Goal: Information Seeking & Learning: Check status

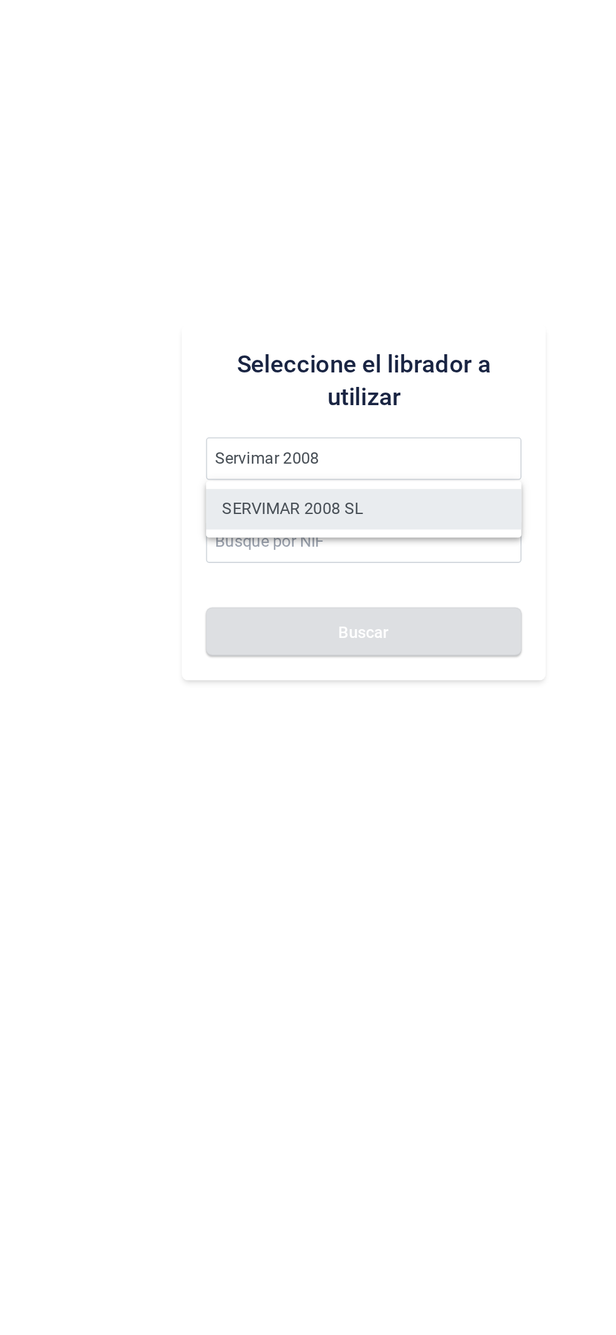
click at [423, 700] on li "SERVIMAR 2008 SL" at bounding box center [390, 697] width 196 height 25
type input "SERVIMAR 2008 SL"
type input "B73574691"
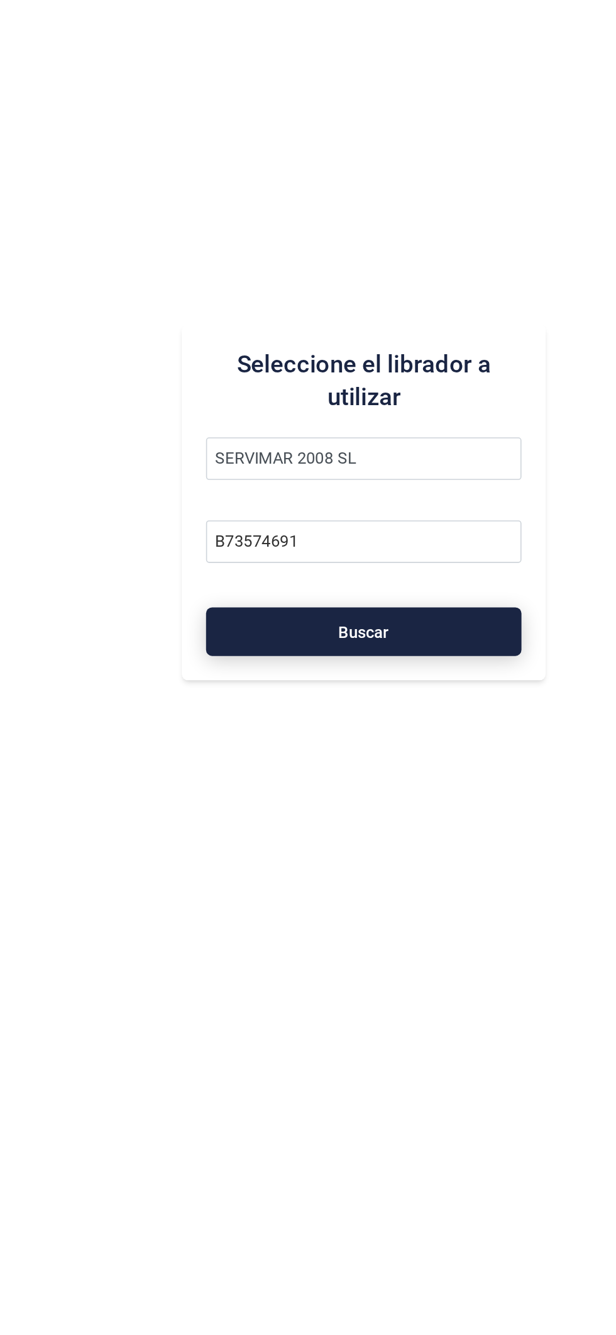
click at [416, 785] on button "Buscar" at bounding box center [390, 774] width 196 height 30
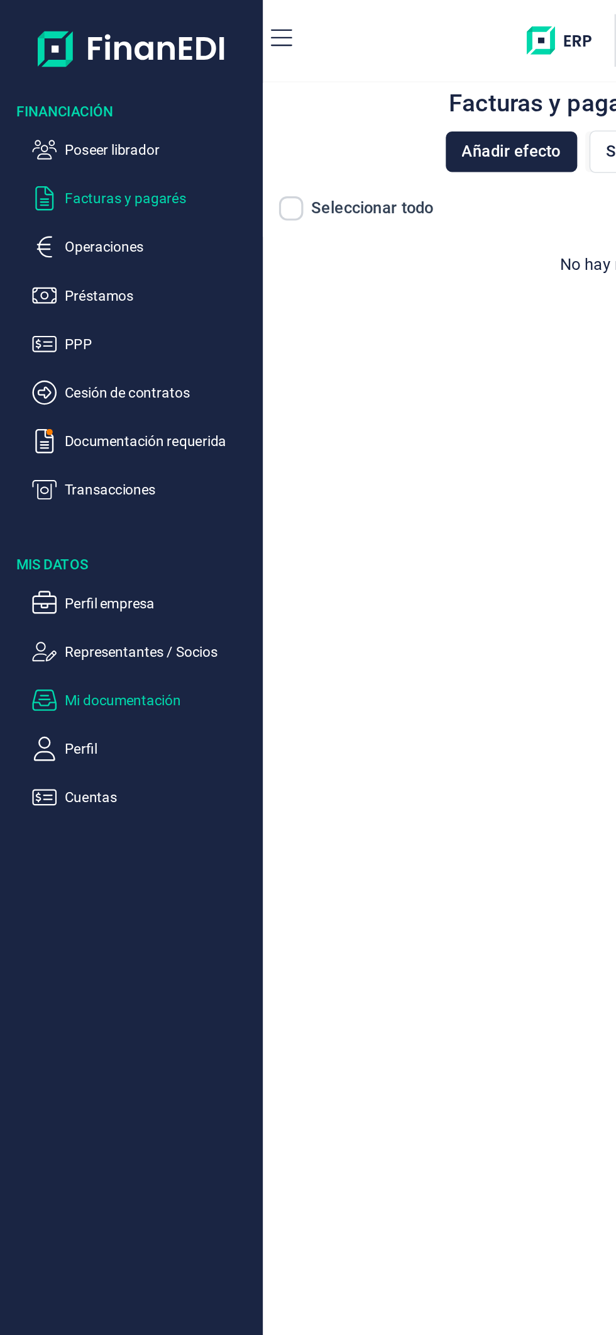
click at [113, 430] on p "Mi documentación" at bounding box center [99, 435] width 118 height 15
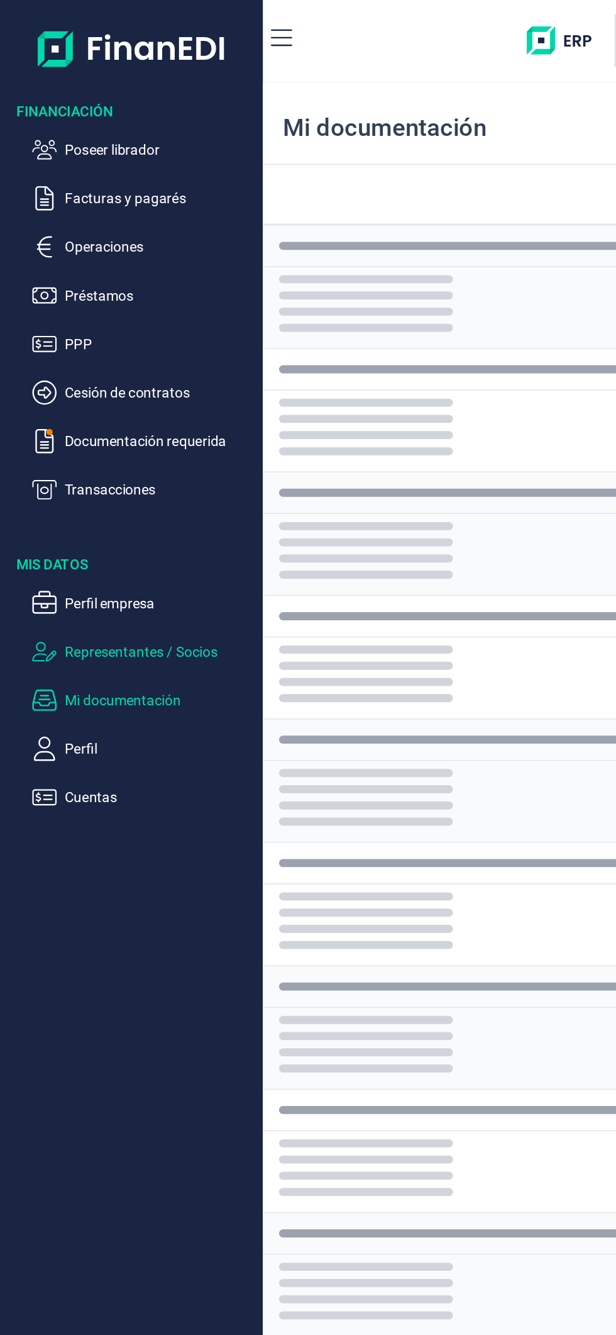
click at [116, 404] on p "Representantes / Socios" at bounding box center [99, 405] width 118 height 15
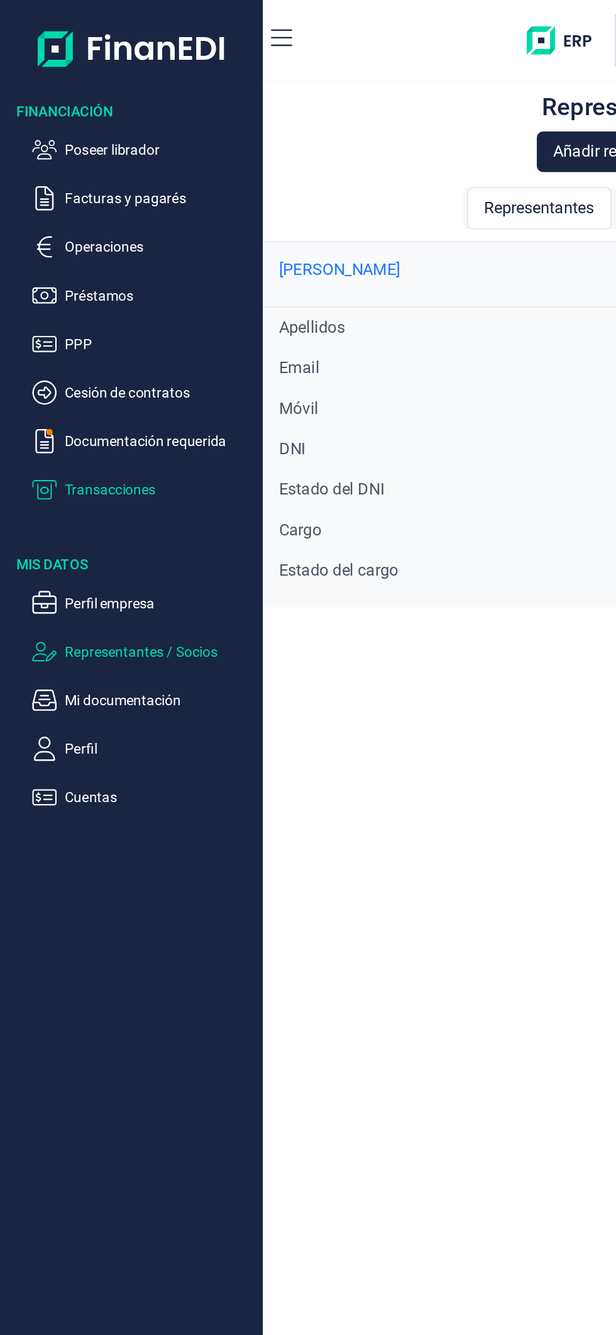
click at [86, 305] on p "Transacciones" at bounding box center [99, 304] width 118 height 15
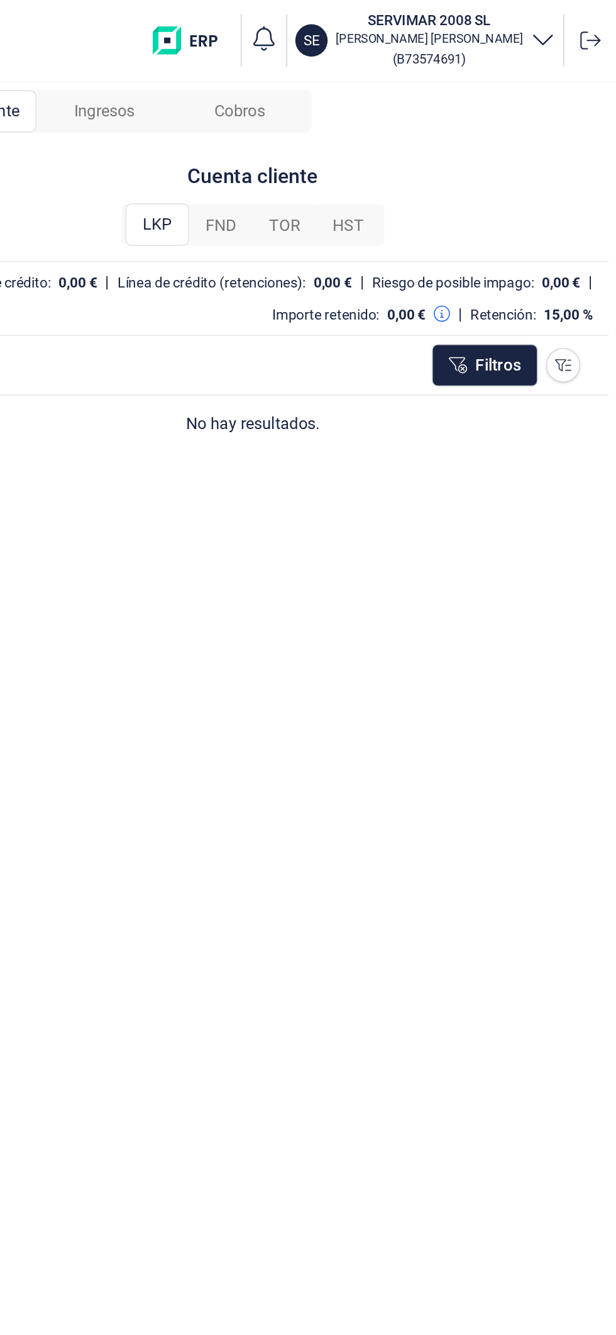
click at [355, 138] on div "FND" at bounding box center [370, 140] width 40 height 25
click at [421, 142] on div "TOR" at bounding box center [410, 140] width 40 height 25
click at [331, 135] on span "LKP" at bounding box center [330, 140] width 18 height 15
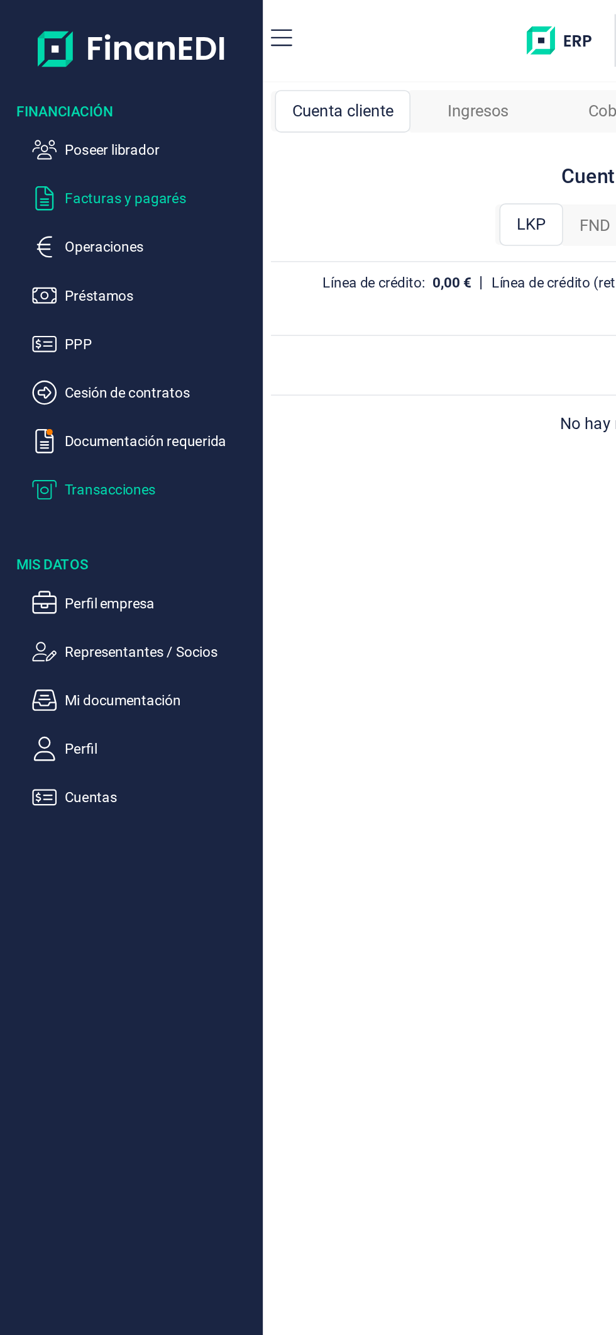
click at [116, 128] on p "Facturas y pagarés" at bounding box center [99, 123] width 118 height 15
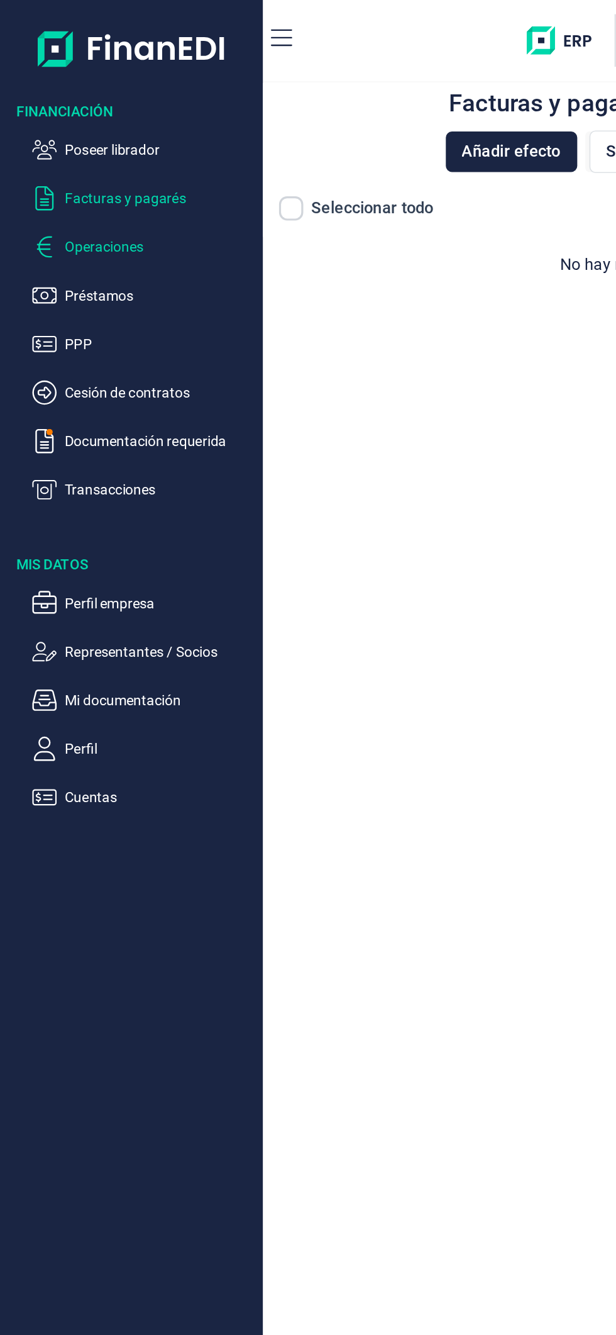
click at [107, 160] on p "Operaciones" at bounding box center [99, 153] width 118 height 15
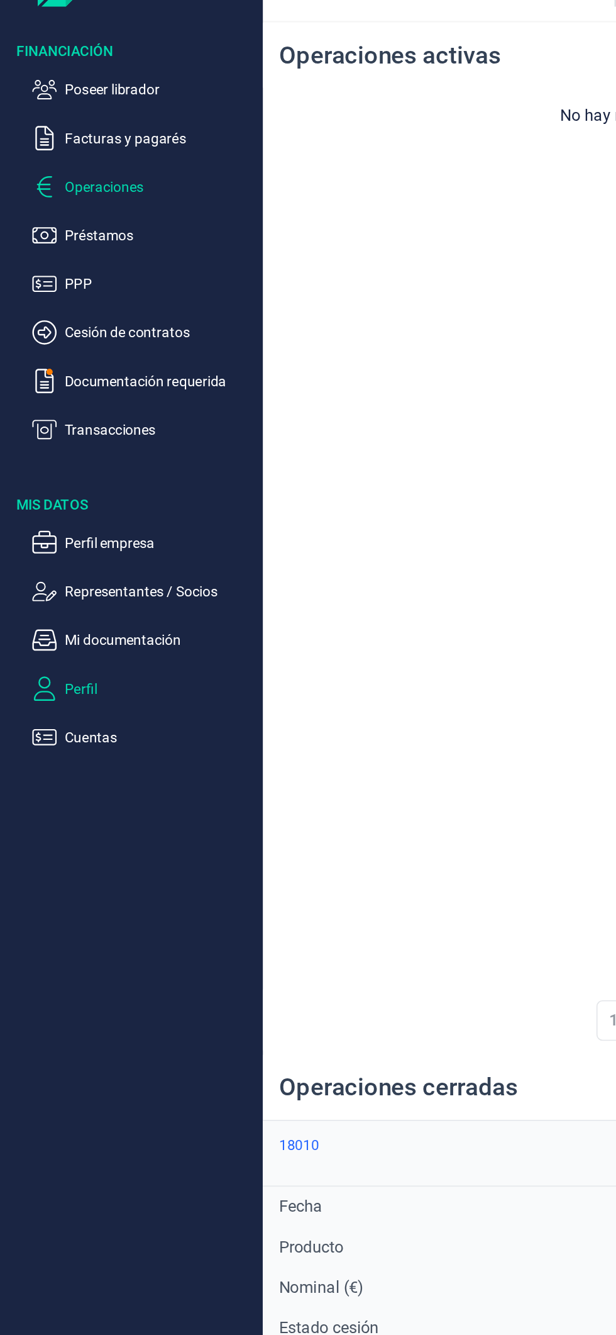
click at [116, 458] on p "Perfil" at bounding box center [99, 465] width 118 height 15
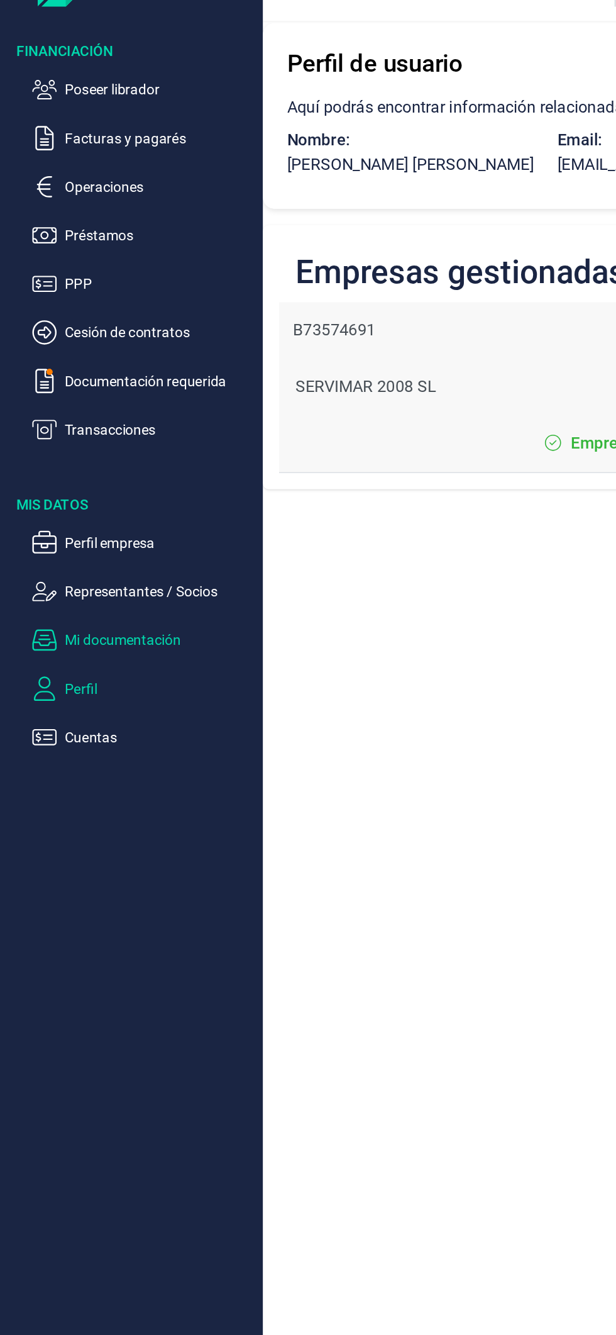
click at [107, 442] on p "Mi documentación" at bounding box center [99, 435] width 118 height 15
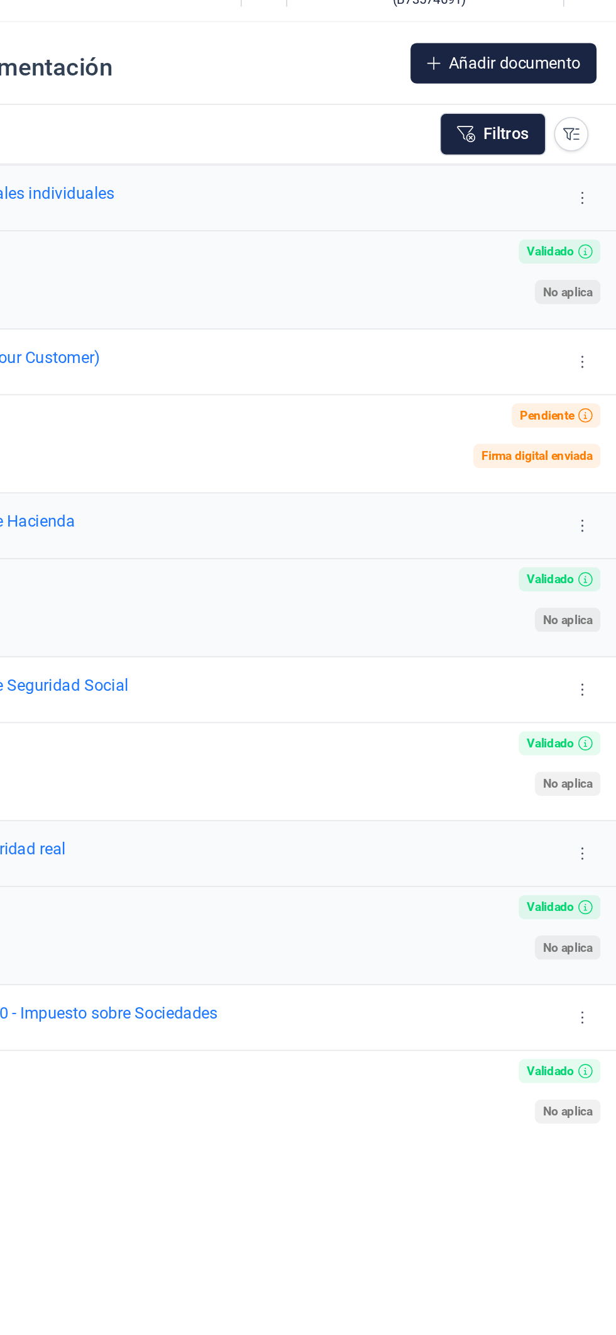
click at [593, 269] on button at bounding box center [595, 262] width 23 height 20
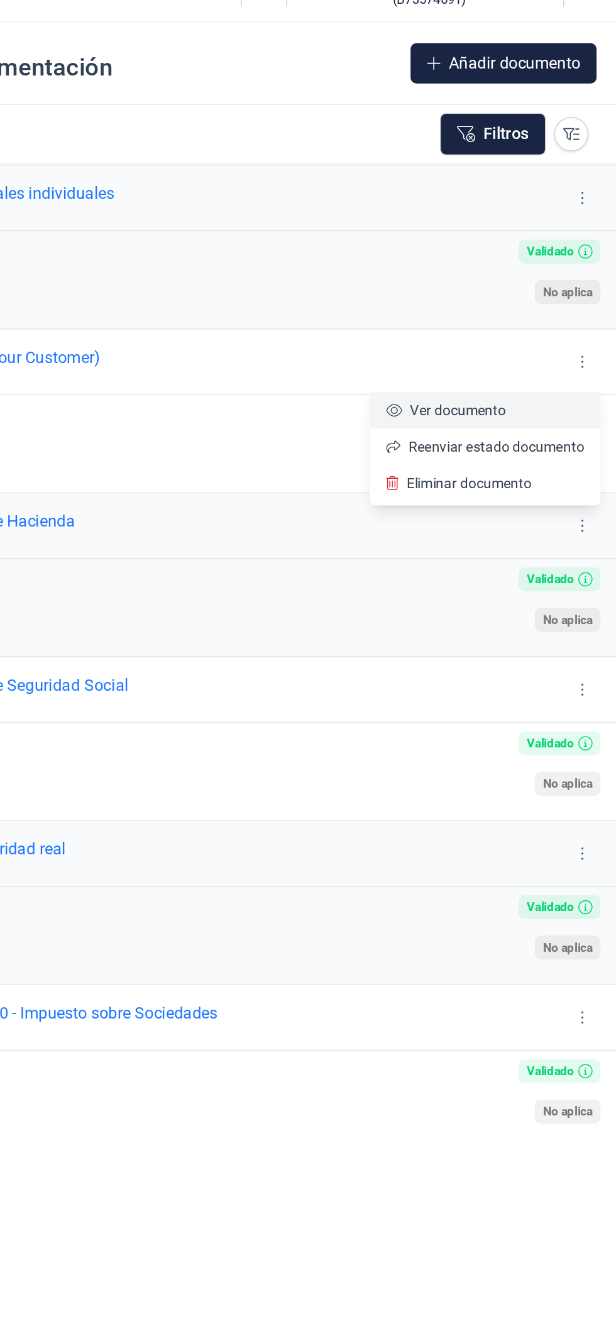
click at [542, 292] on span "Ver documento" at bounding box center [518, 292] width 60 height 13
